Goal: Obtain resource: Download file/media

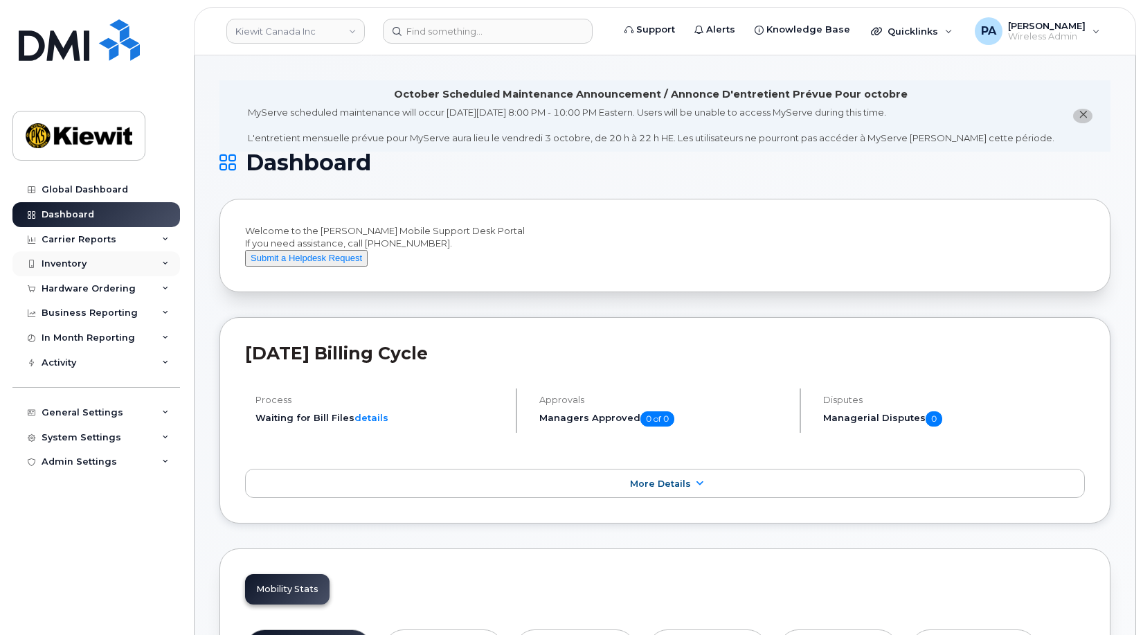
click at [71, 263] on div "Inventory" at bounding box center [64, 263] width 45 height 11
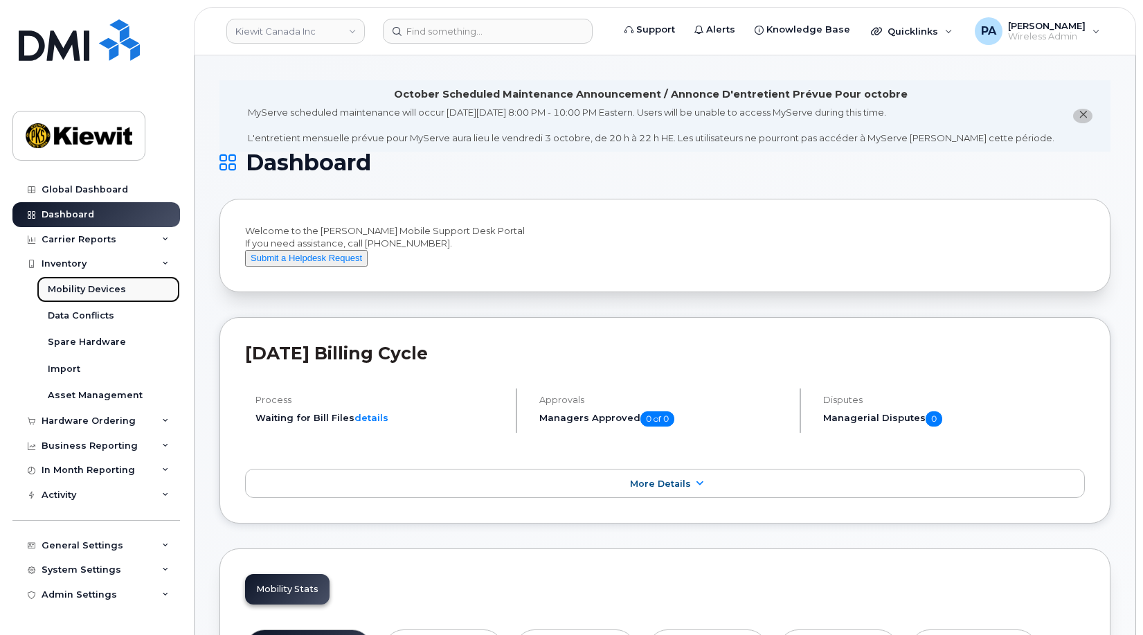
click at [82, 290] on div "Mobility Devices" at bounding box center [87, 289] width 78 height 12
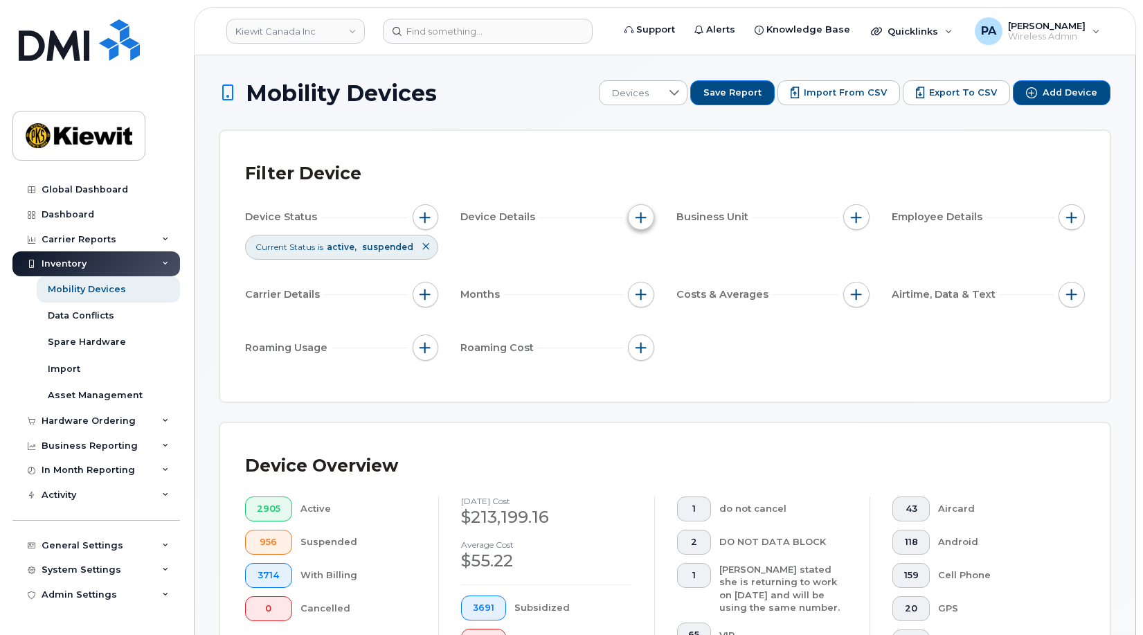
click at [641, 222] on span "button" at bounding box center [641, 217] width 11 height 11
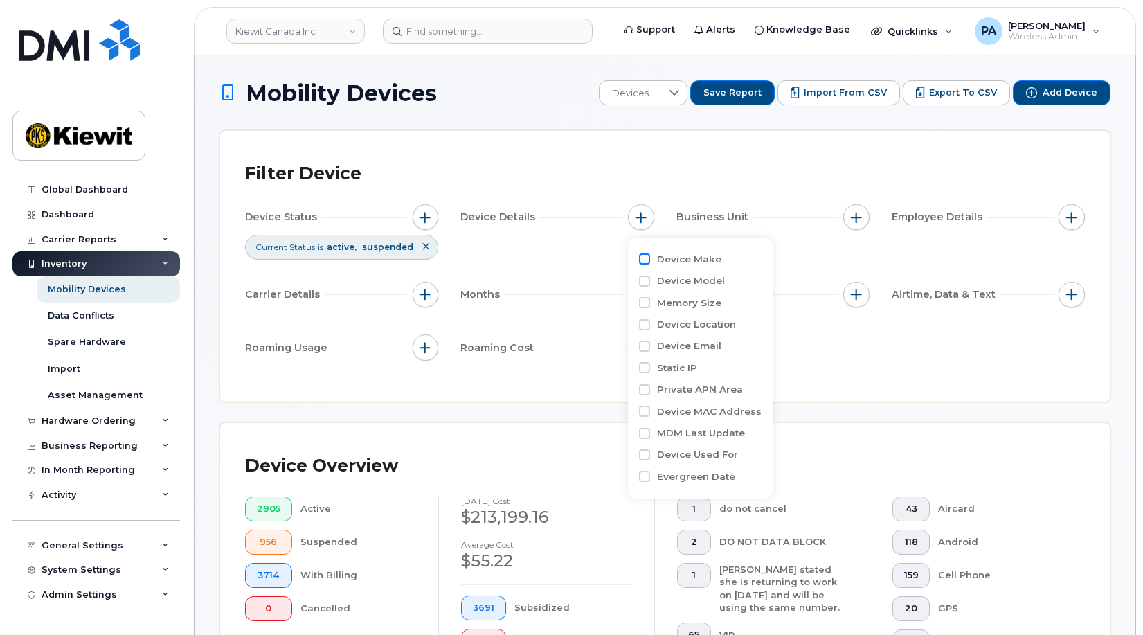
click at [650, 261] on input "Device Make" at bounding box center [644, 258] width 11 height 11
checkbox input "true"
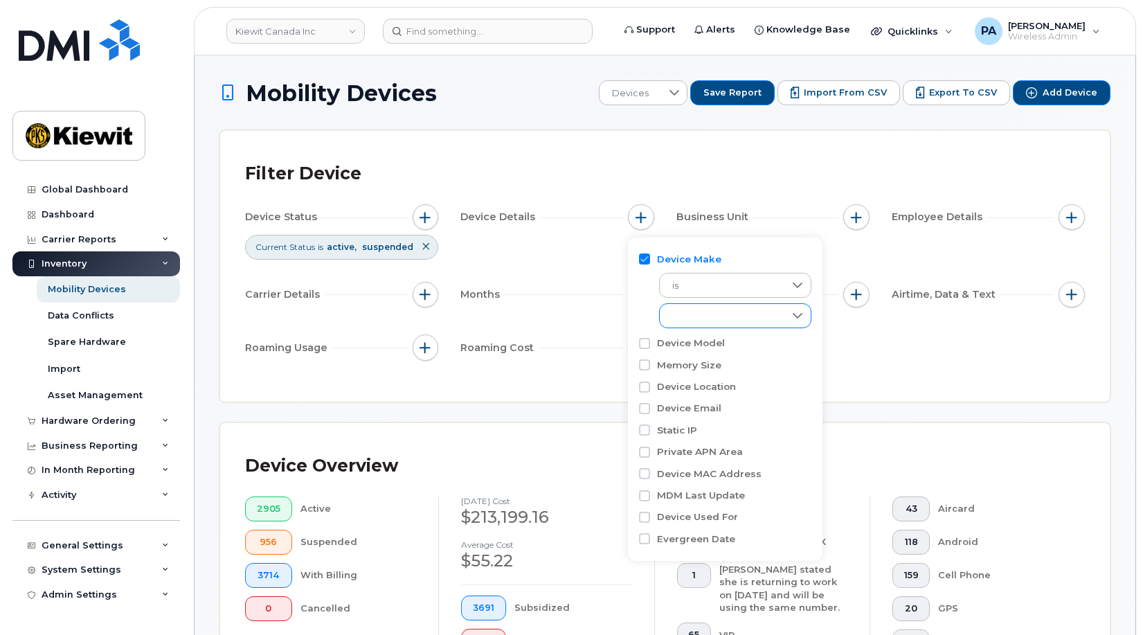
click at [740, 321] on div "empty" at bounding box center [722, 316] width 125 height 24
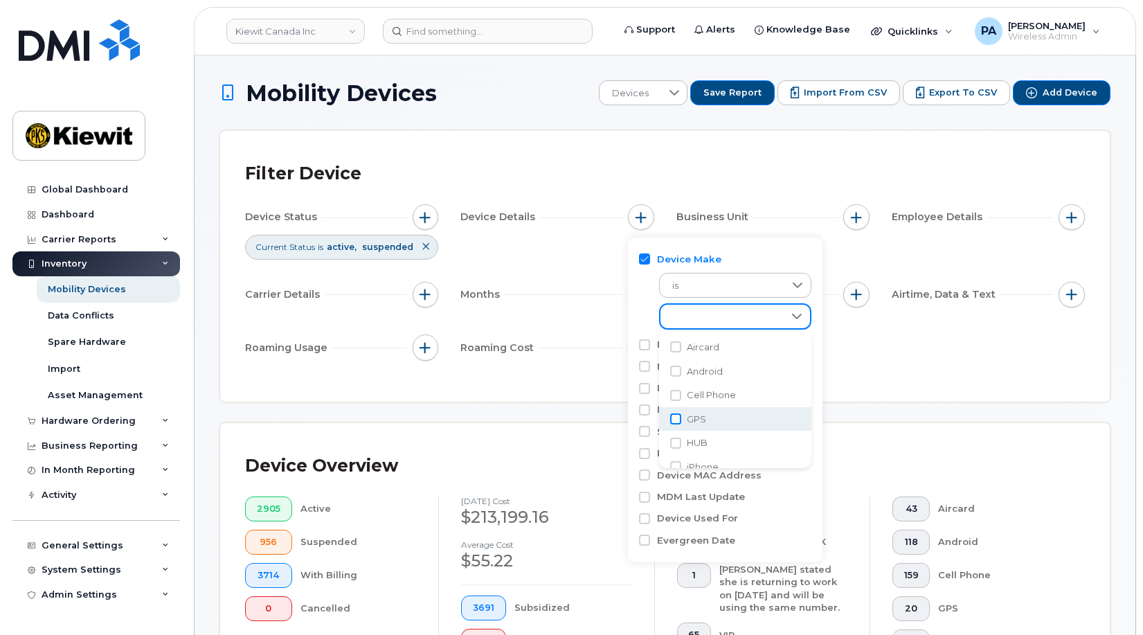
click at [672, 414] on input "GPS" at bounding box center [675, 418] width 11 height 11
checkbox input "true"
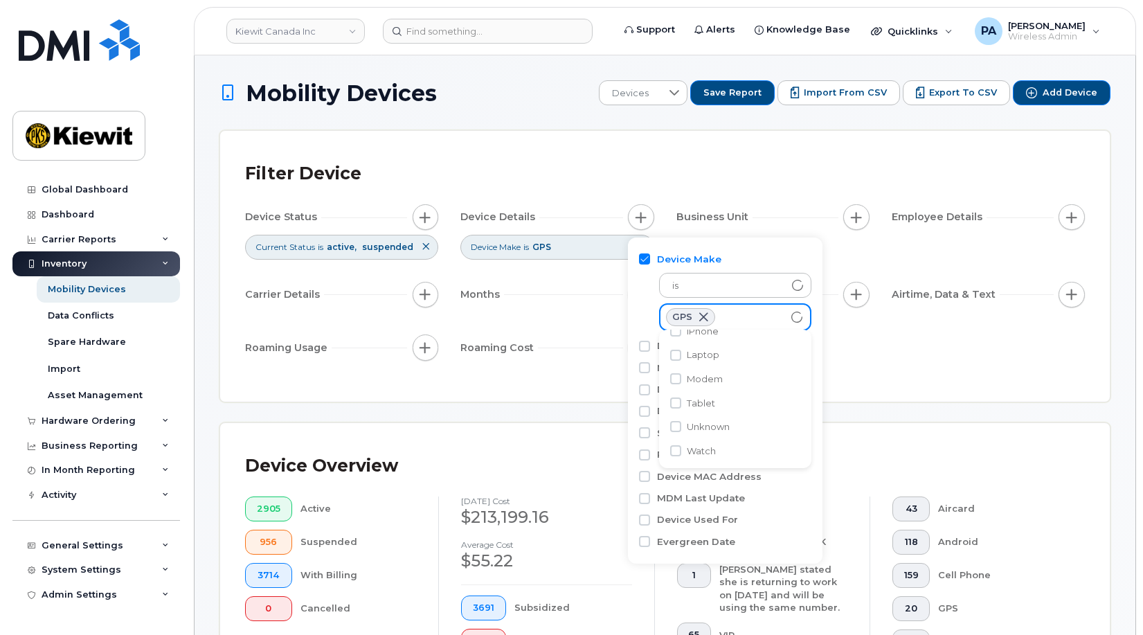
scroll to position [139, 0]
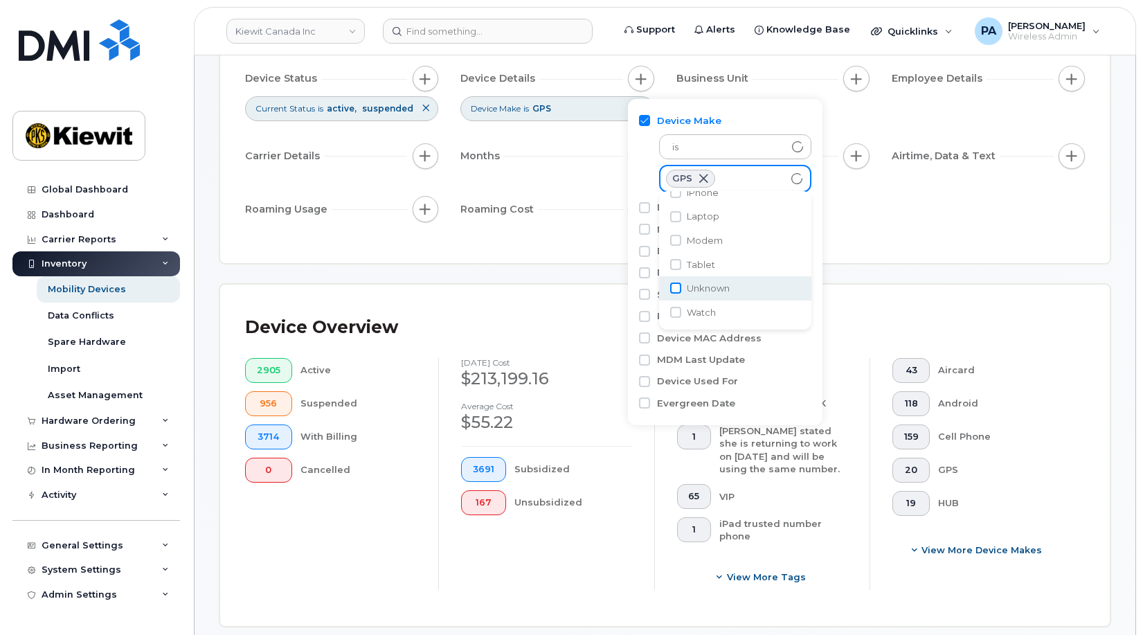
click at [679, 290] on input "Unknown" at bounding box center [675, 288] width 11 height 11
checkbox input "true"
click at [911, 217] on div "Device Status Current Status is active suspended Device Details Device Make is …" at bounding box center [665, 146] width 840 height 161
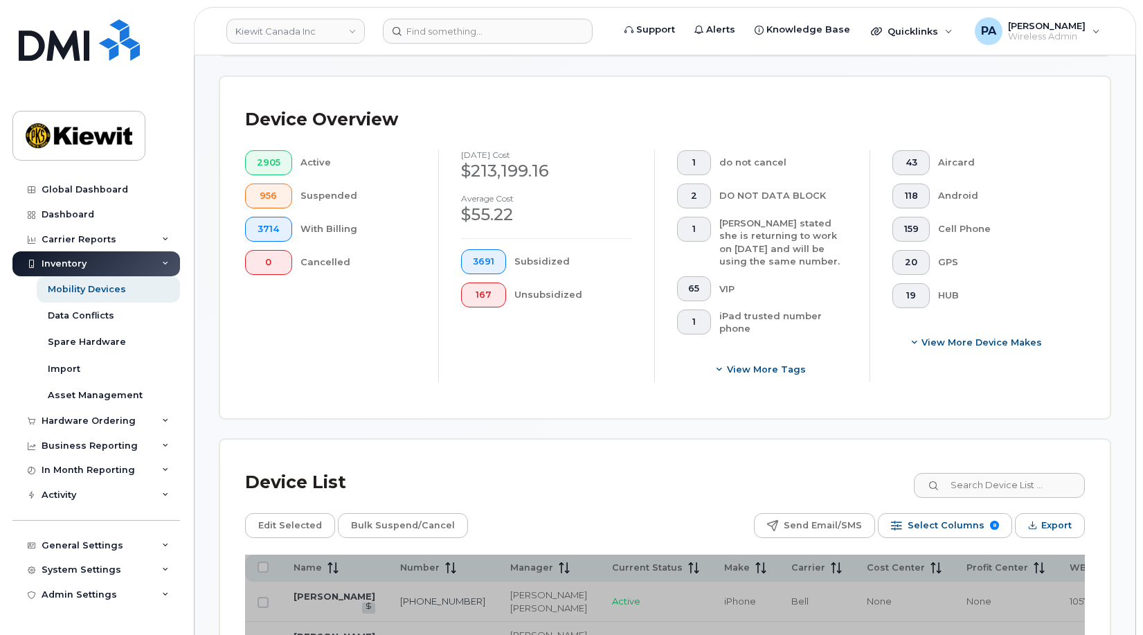
scroll to position [554, 0]
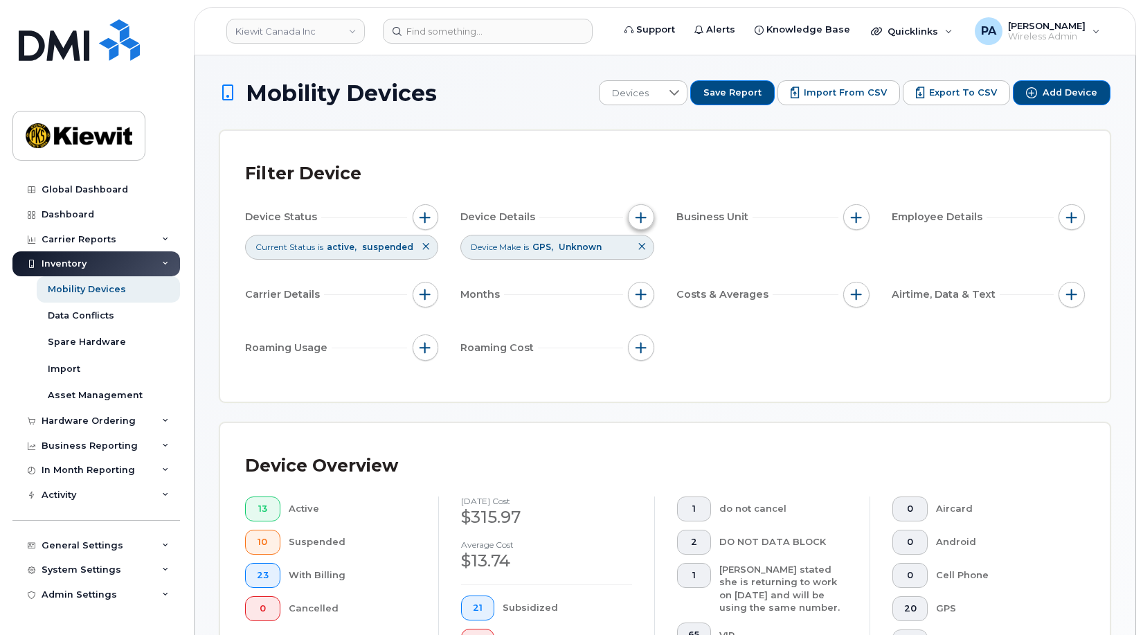
click at [640, 217] on span "button" at bounding box center [641, 217] width 11 height 11
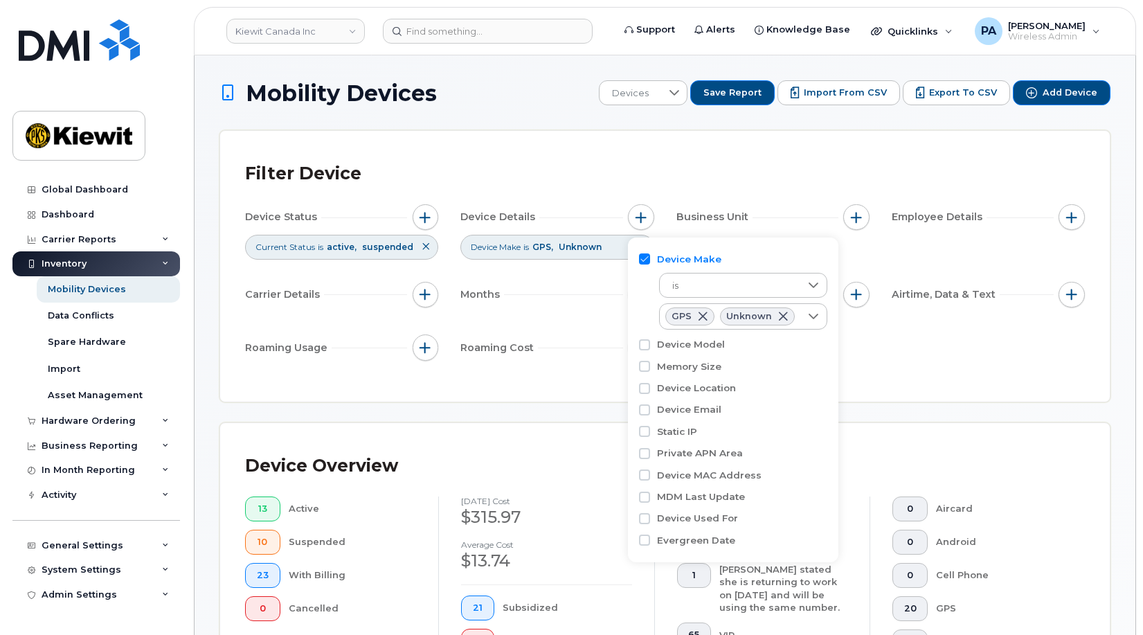
click at [653, 346] on div "Device Model" at bounding box center [733, 344] width 188 height 13
click at [645, 346] on input "Device Model" at bounding box center [644, 344] width 11 height 11
checkbox input "true"
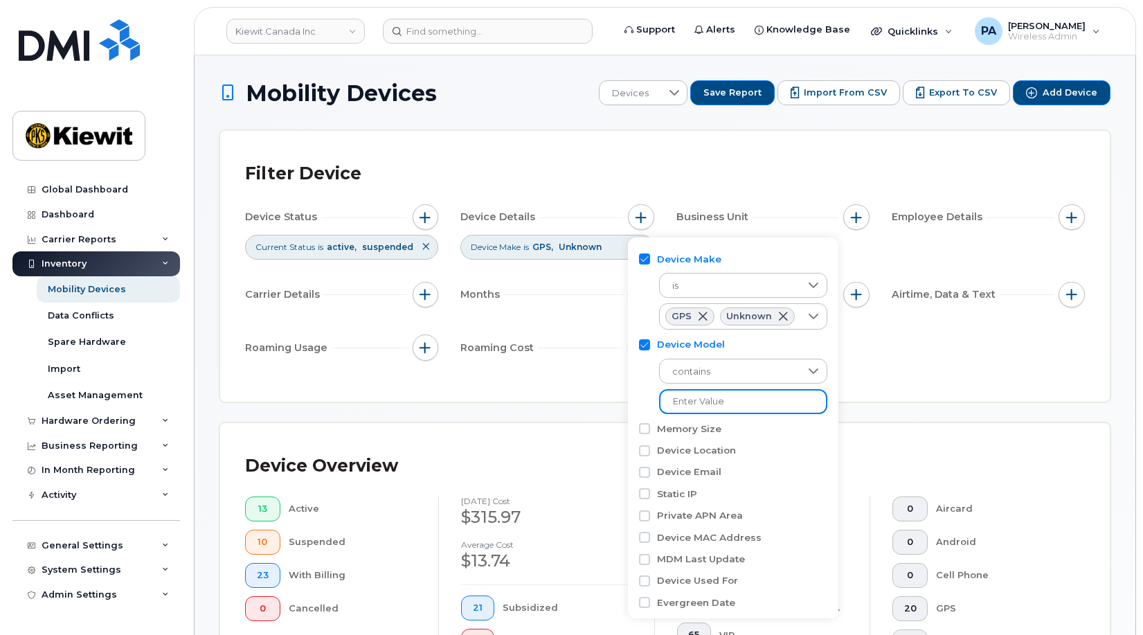
click at [816, 404] on input "text" at bounding box center [743, 401] width 168 height 25
click at [819, 368] on div at bounding box center [814, 371] width 26 height 24
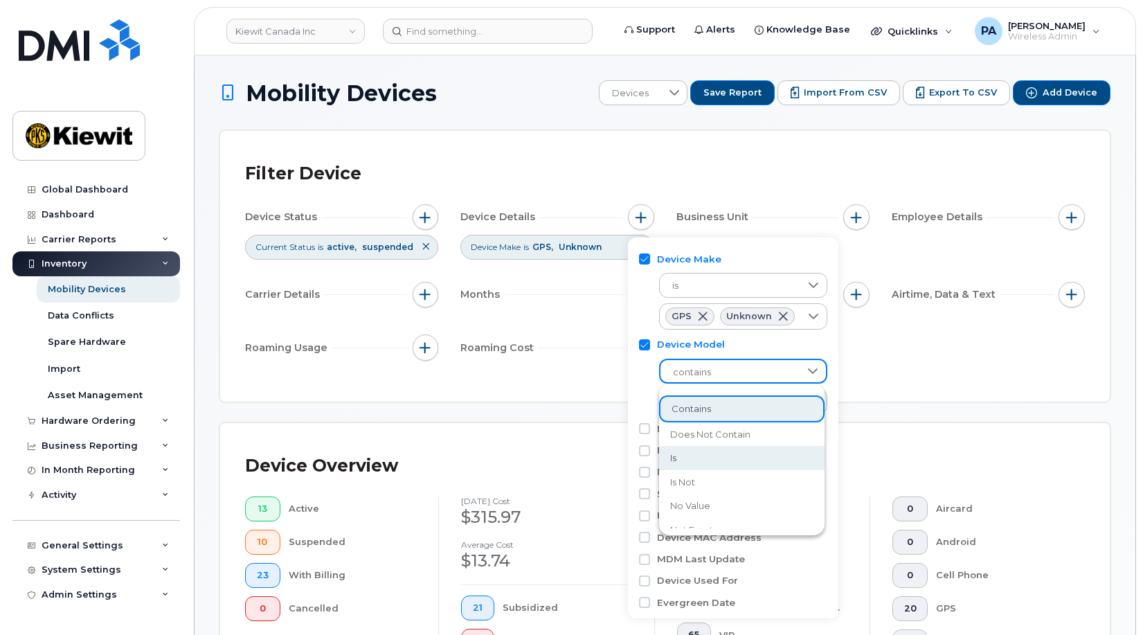
click at [674, 456] on span "is" at bounding box center [673, 458] width 6 height 13
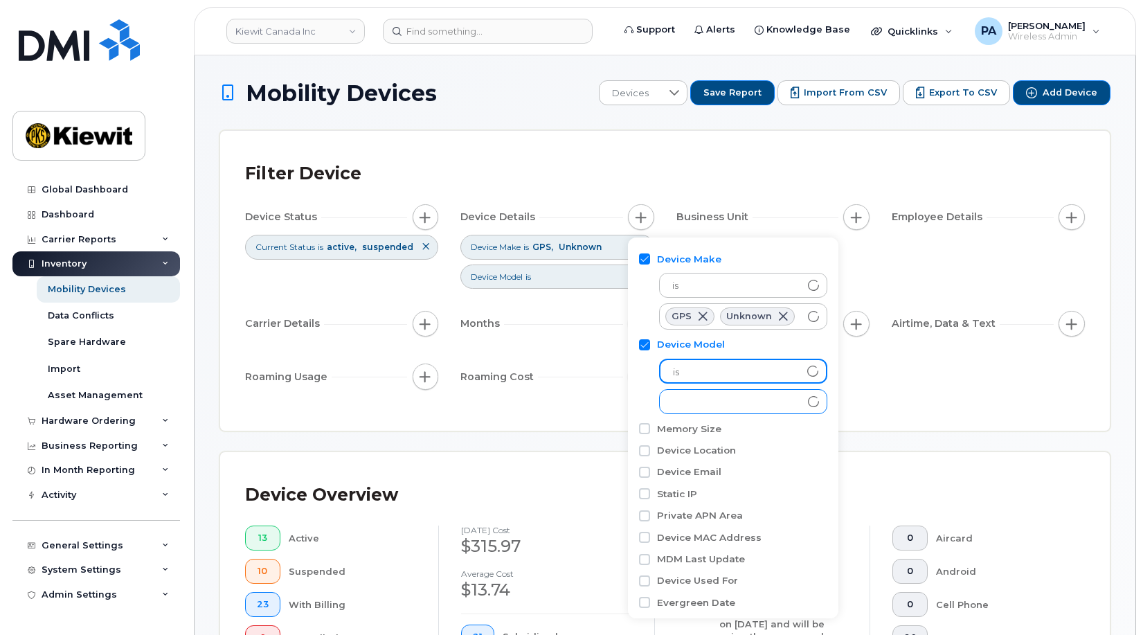
click at [738, 402] on div "empty" at bounding box center [730, 402] width 141 height 24
click at [792, 407] on div "empty" at bounding box center [730, 402] width 141 height 24
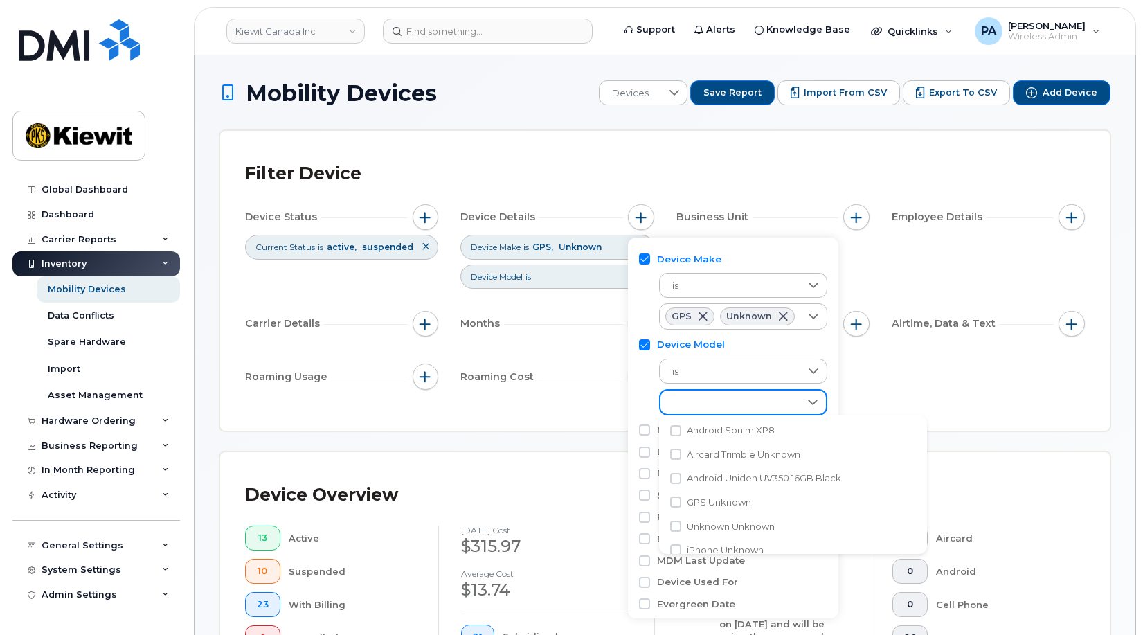
scroll to position [3047, 0]
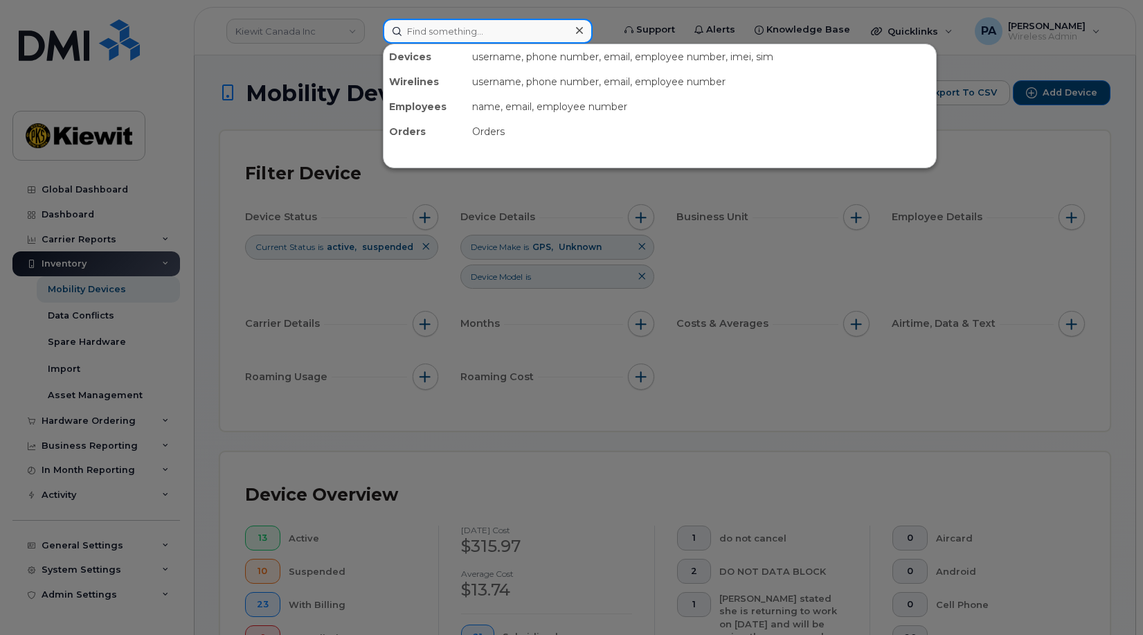
click at [454, 28] on input at bounding box center [488, 31] width 210 height 25
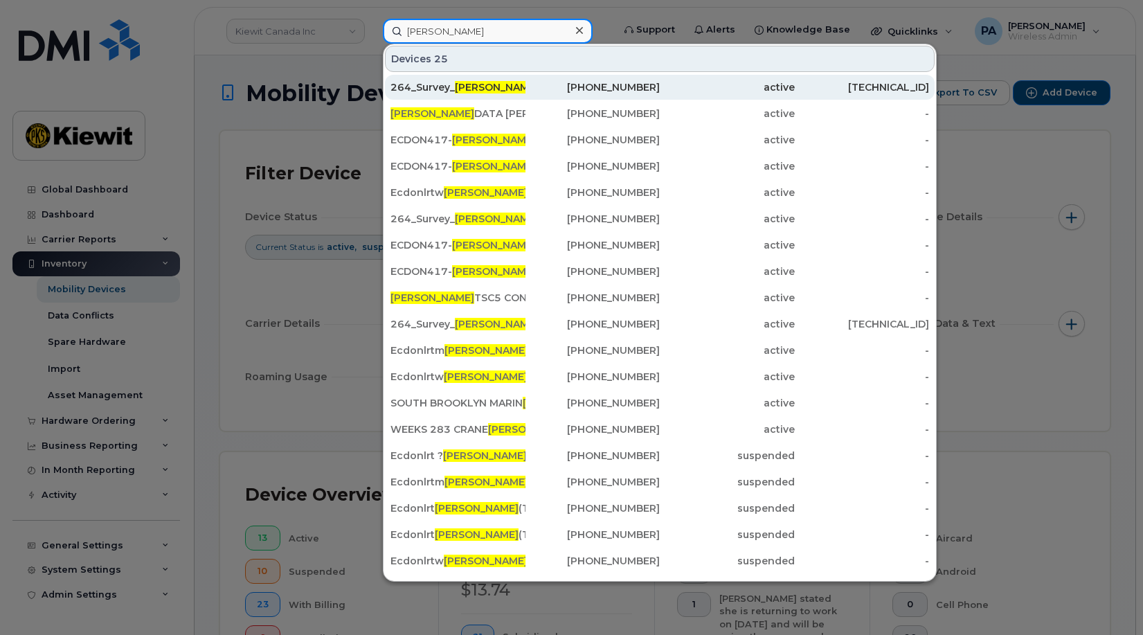
type input "[PERSON_NAME]"
click at [428, 90] on div "264_Survey_ Trimble R750" at bounding box center [458, 87] width 135 height 14
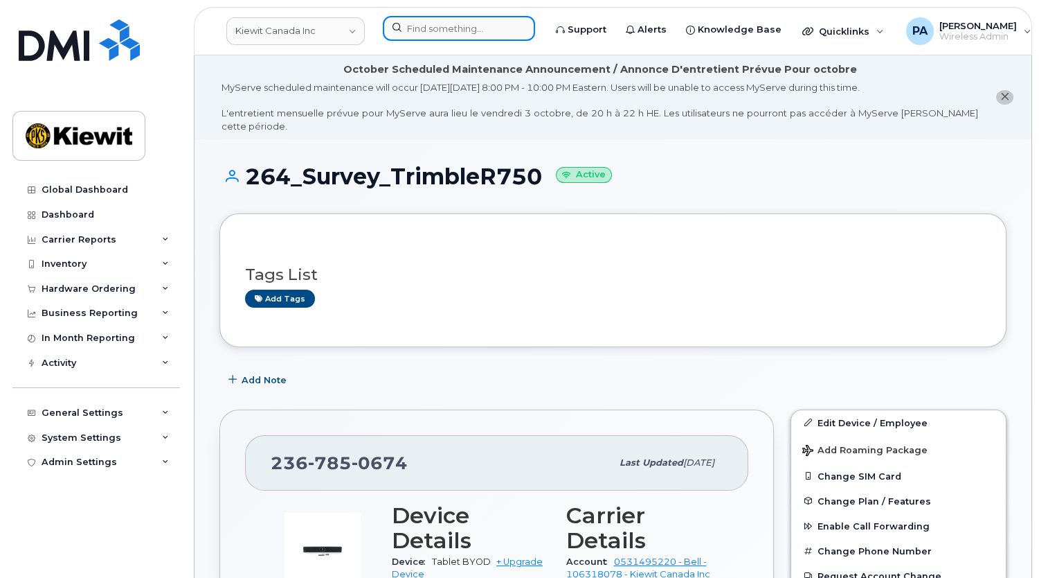
click at [443, 25] on input at bounding box center [459, 28] width 152 height 25
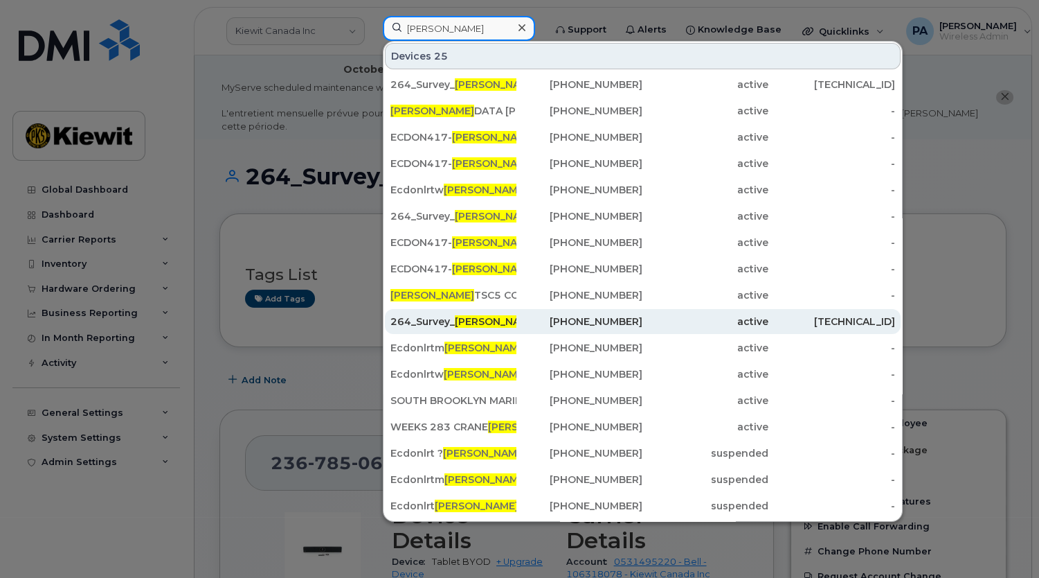
type input "[PERSON_NAME]"
click at [450, 317] on div "264_Survey_ [PERSON_NAME] TSC7" at bounding box center [454, 321] width 126 height 14
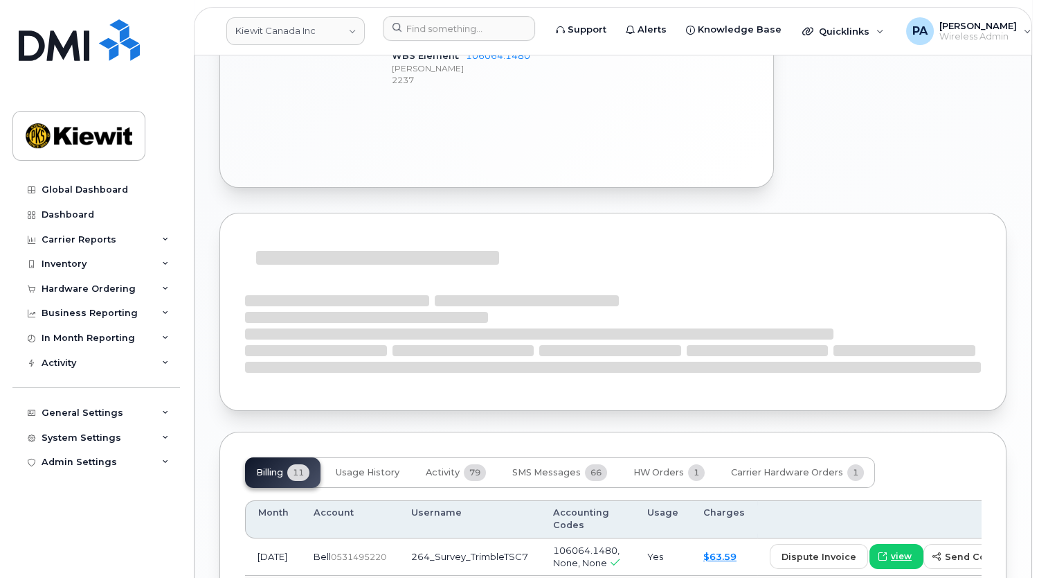
scroll to position [1000, 0]
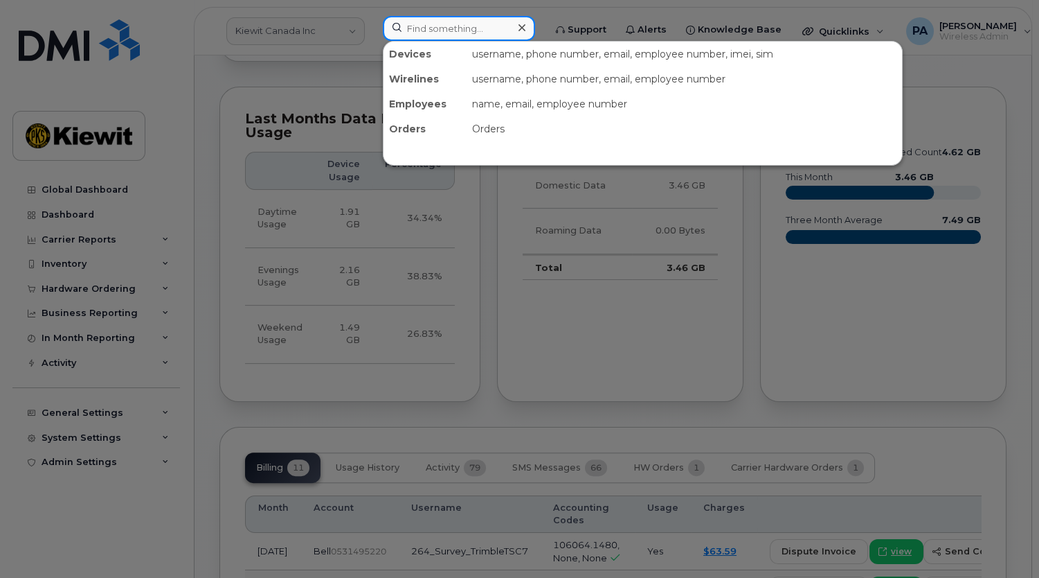
click at [484, 20] on input at bounding box center [459, 28] width 152 height 25
click at [822, 384] on div at bounding box center [519, 289] width 1039 height 578
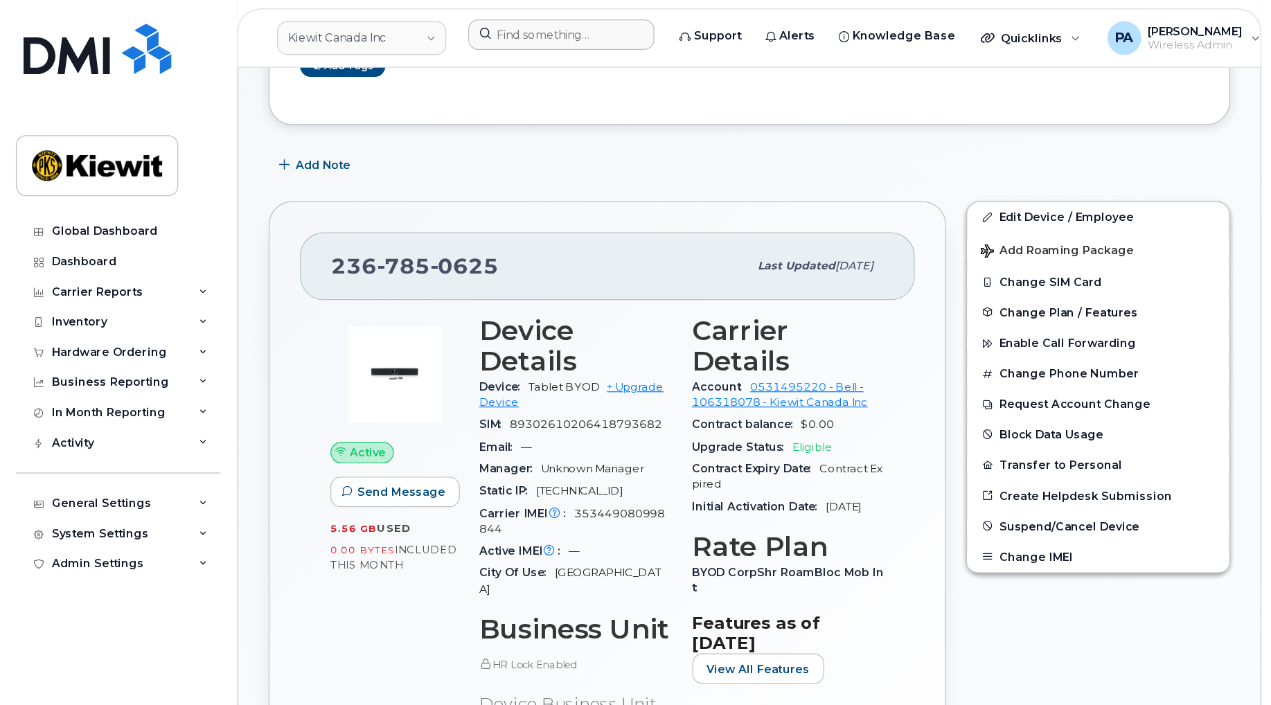
scroll to position [0, 0]
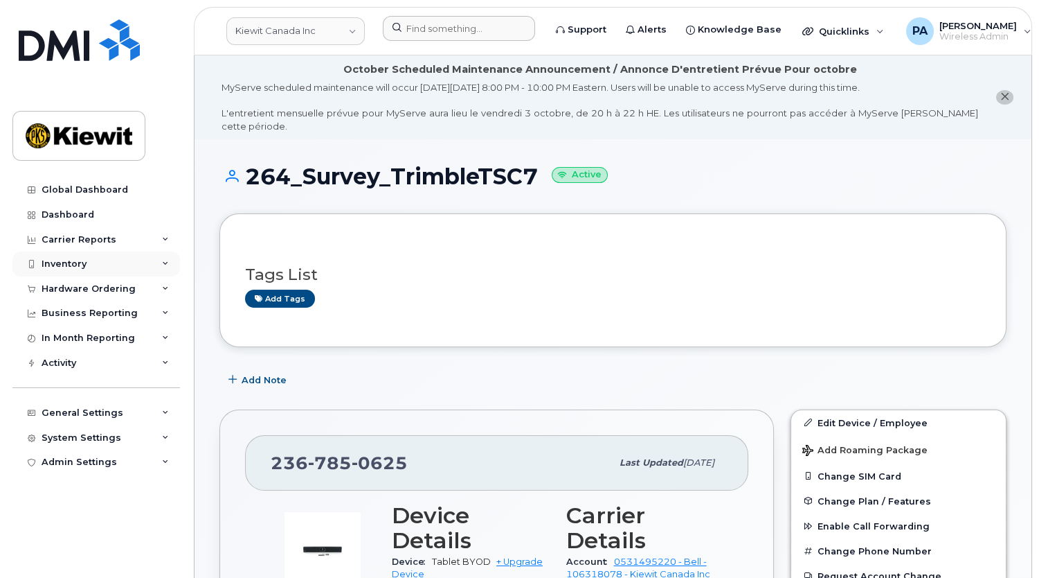
click at [64, 263] on div "Inventory" at bounding box center [64, 263] width 45 height 11
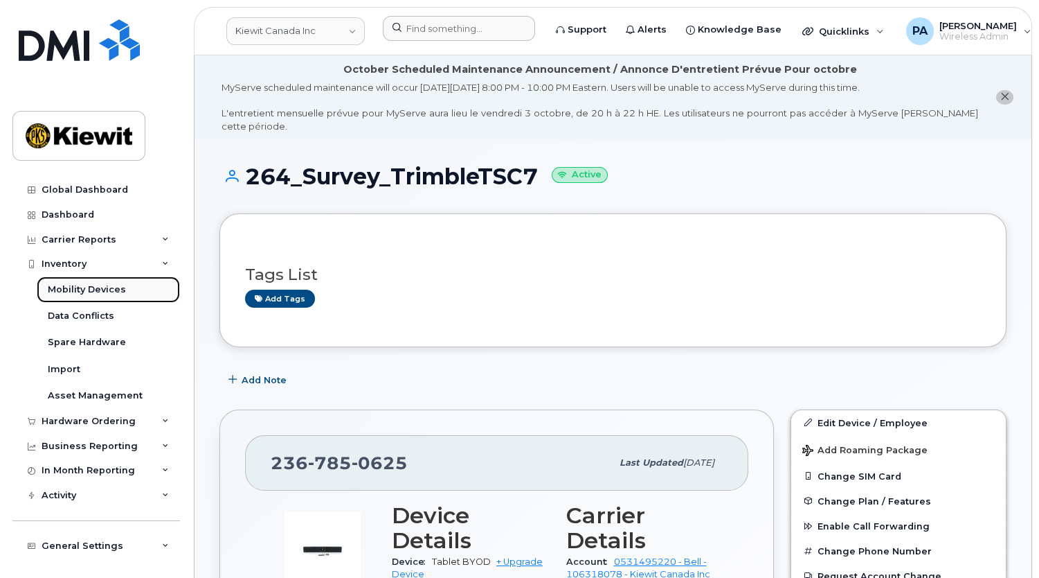
click at [82, 287] on div "Mobility Devices" at bounding box center [87, 289] width 78 height 12
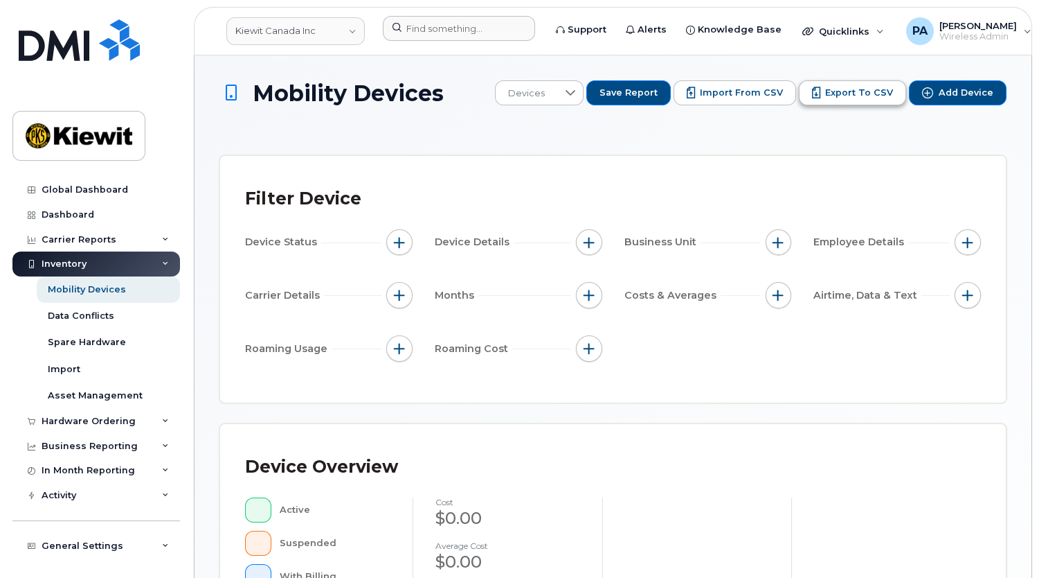
click at [856, 95] on span "Export to CSV" at bounding box center [860, 93] width 68 height 12
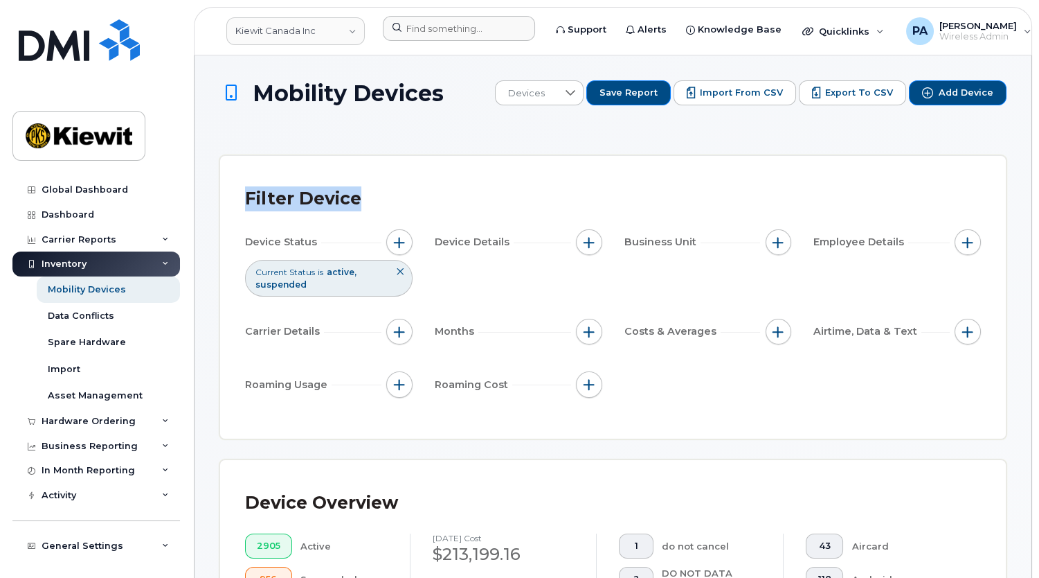
drag, startPoint x: 242, startPoint y: 199, endPoint x: 412, endPoint y: 188, distance: 170.0
click at [412, 188] on div "Filter Device Device Status Current Status is active suspended Device Details B…" at bounding box center [613, 297] width 786 height 283
